Goal: Task Accomplishment & Management: Manage account settings

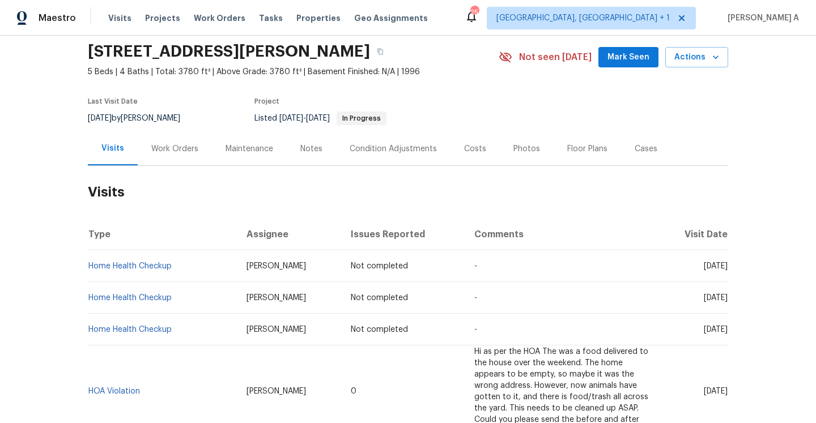
scroll to position [23, 0]
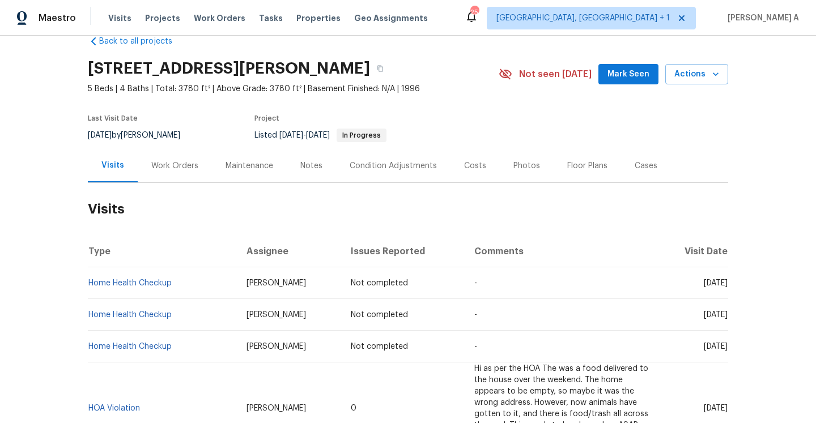
click at [173, 169] on div "Work Orders" at bounding box center [174, 165] width 47 height 11
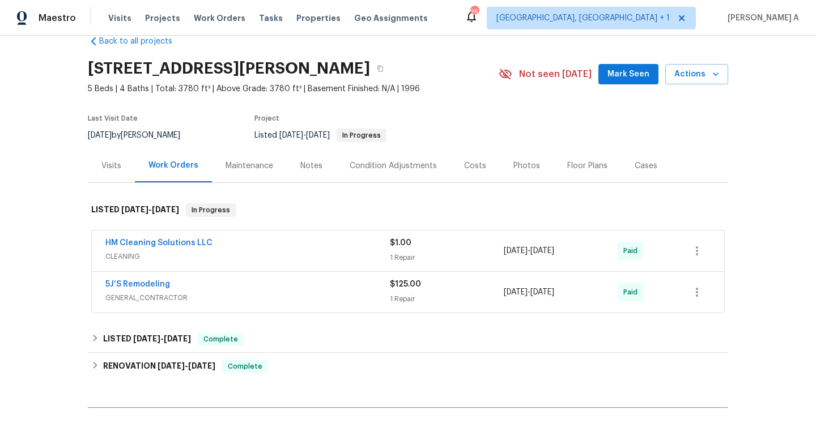
scroll to position [116, 0]
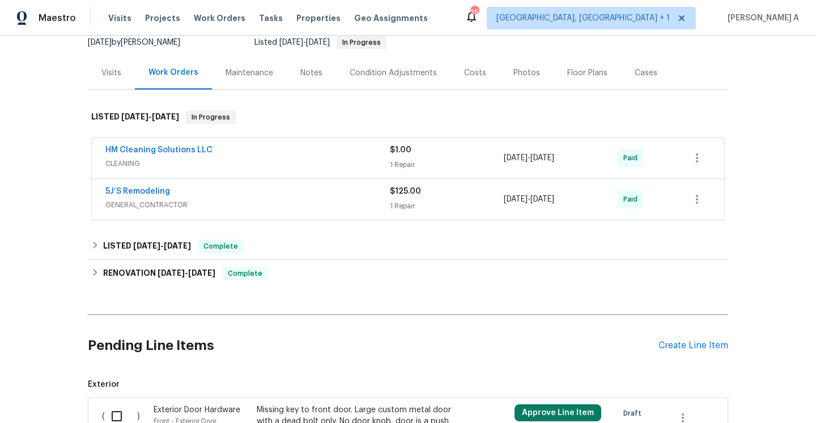
click at [267, 164] on span "CLEANING" at bounding box center [247, 163] width 284 height 11
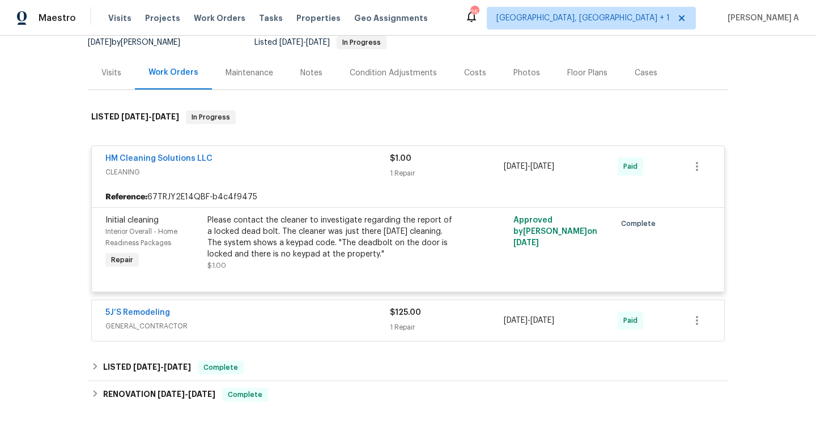
click at [267, 164] on div "HM Cleaning Solutions LLC" at bounding box center [247, 160] width 284 height 14
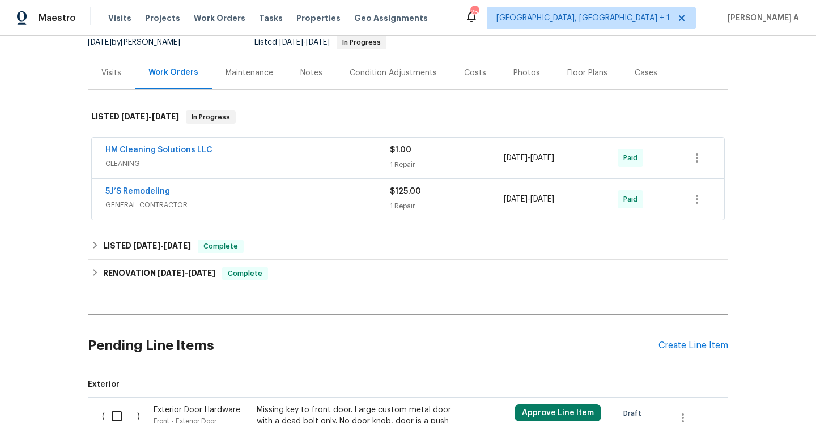
click at [271, 211] on div "5J’S Remodeling GENERAL_CONTRACTOR" at bounding box center [247, 199] width 284 height 27
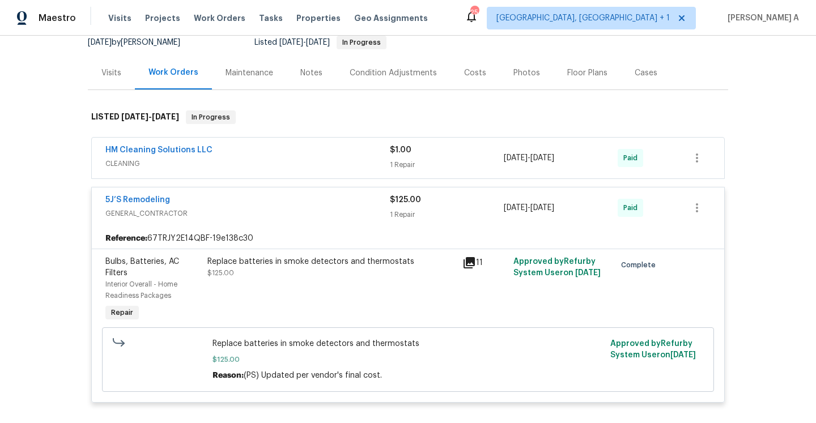
click at [271, 210] on span "GENERAL_CONTRACTOR" at bounding box center [247, 213] width 284 height 11
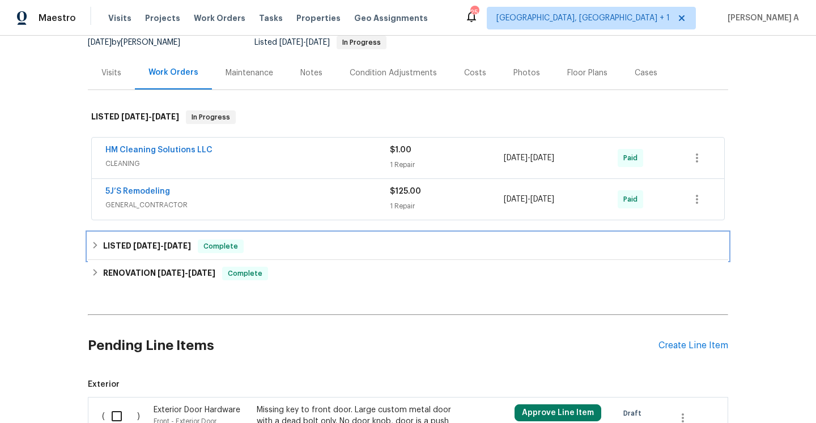
click at [273, 236] on div "LISTED [DATE] - [DATE] Complete" at bounding box center [408, 246] width 640 height 27
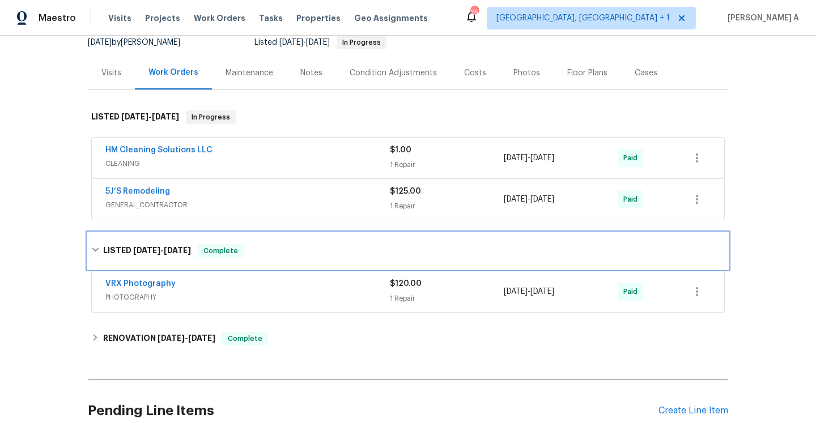
click at [274, 249] on div "LISTED [DATE] - [DATE] Complete" at bounding box center [407, 251] width 633 height 14
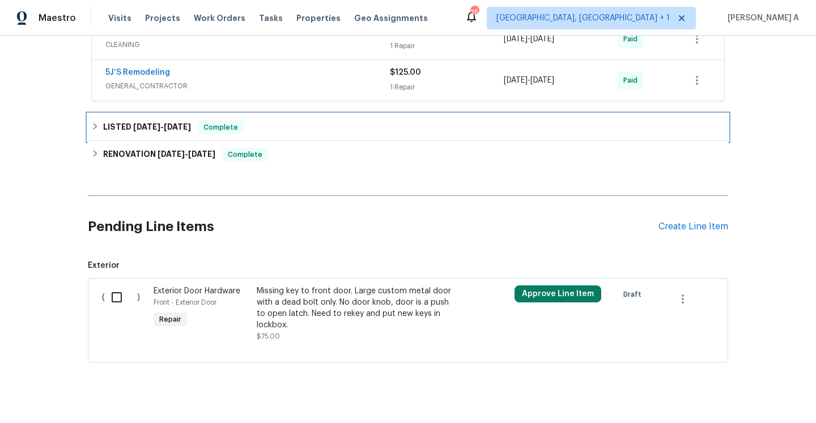
scroll to position [83, 0]
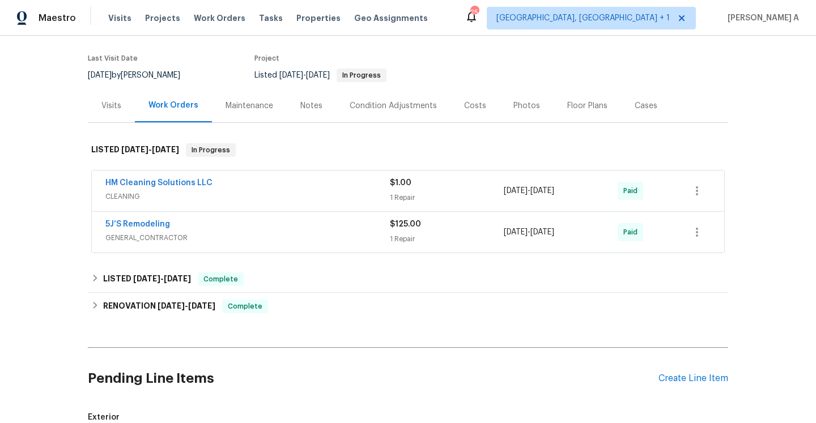
click at [122, 109] on div "Visits" at bounding box center [111, 105] width 47 height 33
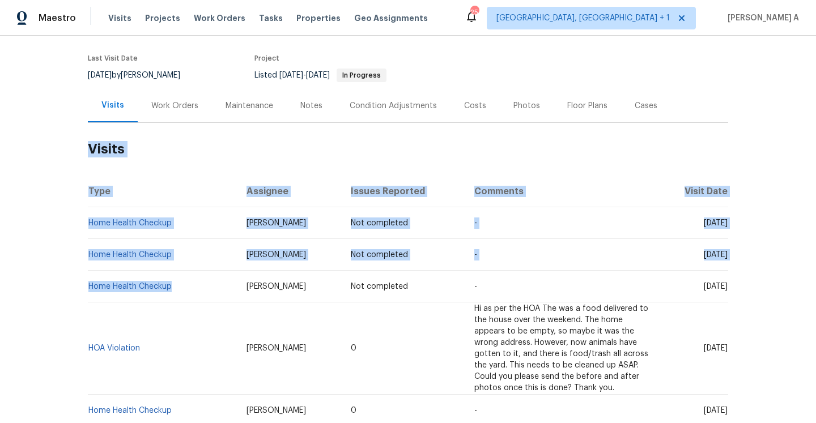
drag, startPoint x: 174, startPoint y: 290, endPoint x: 87, endPoint y: 290, distance: 86.7
click at [87, 290] on div "Back to all projects [STREET_ADDRESS][PERSON_NAME] 5 Beds | 4 Baths | Total: 37…" at bounding box center [408, 230] width 816 height 388
click at [193, 284] on td "Home Health Checkup" at bounding box center [163, 287] width 150 height 32
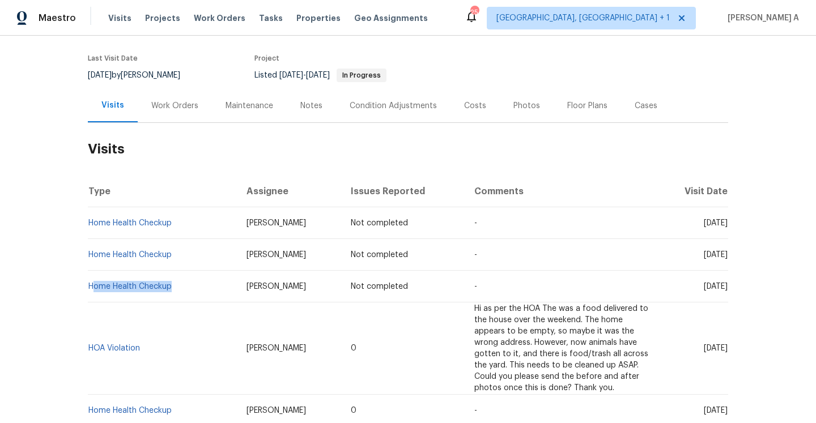
drag, startPoint x: 177, startPoint y: 284, endPoint x: 93, endPoint y: 291, distance: 84.1
click at [93, 291] on td "Home Health Checkup" at bounding box center [163, 287] width 150 height 32
drag, startPoint x: 143, startPoint y: 338, endPoint x: 91, endPoint y: 339, distance: 52.1
click at [91, 339] on td "HOA Violation" at bounding box center [163, 349] width 150 height 92
copy link "HOA Violation"
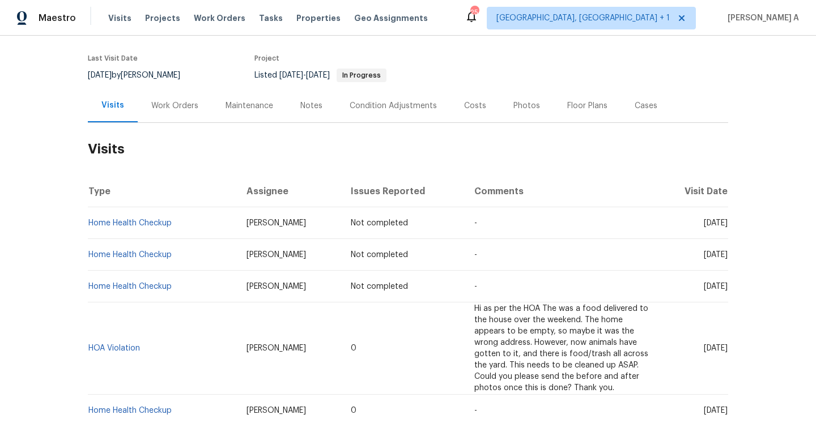
click at [194, 109] on div "Work Orders" at bounding box center [174, 105] width 47 height 11
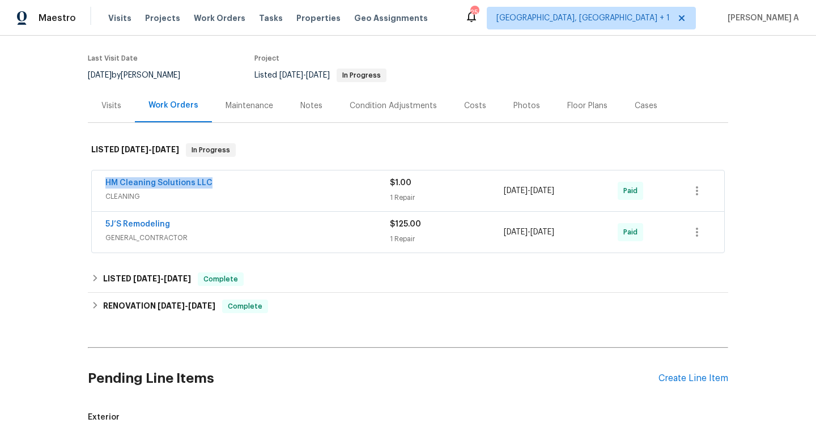
drag, startPoint x: 219, startPoint y: 186, endPoint x: 100, endPoint y: 188, distance: 118.4
click at [100, 186] on div "HM Cleaning Solutions LLC CLEANING $1.00 1 Repair [DATE] - [DATE] Paid" at bounding box center [408, 191] width 632 height 41
copy link "HM Cleaning Solutions LLC"
click at [209, 197] on span "CLEANING" at bounding box center [247, 196] width 284 height 11
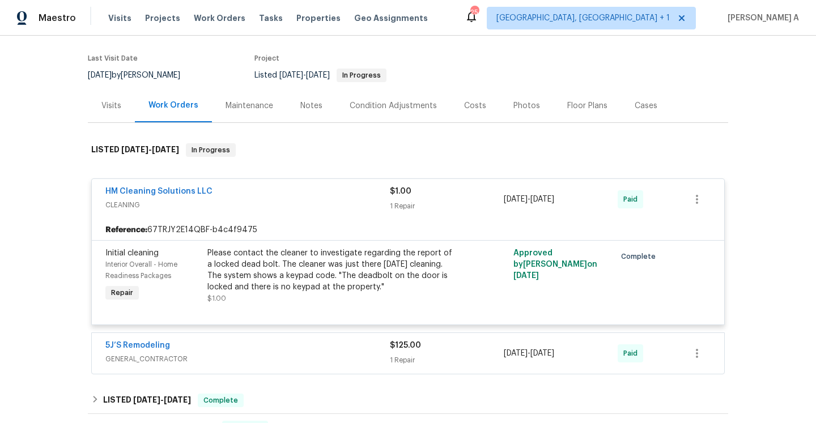
click at [112, 113] on div "Visits" at bounding box center [111, 105] width 47 height 33
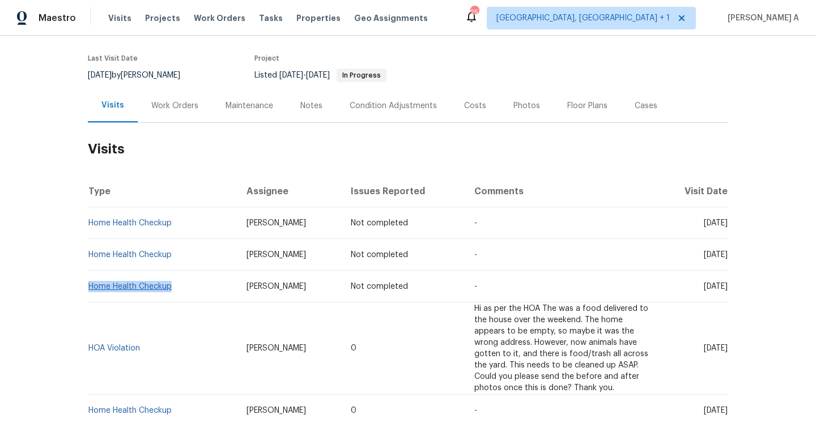
drag, startPoint x: 180, startPoint y: 285, endPoint x: 91, endPoint y: 287, distance: 88.4
click at [91, 287] on td "Home Health Checkup" at bounding box center [163, 287] width 150 height 32
copy link "Home Health Checkup"
